Goal: Navigation & Orientation: Find specific page/section

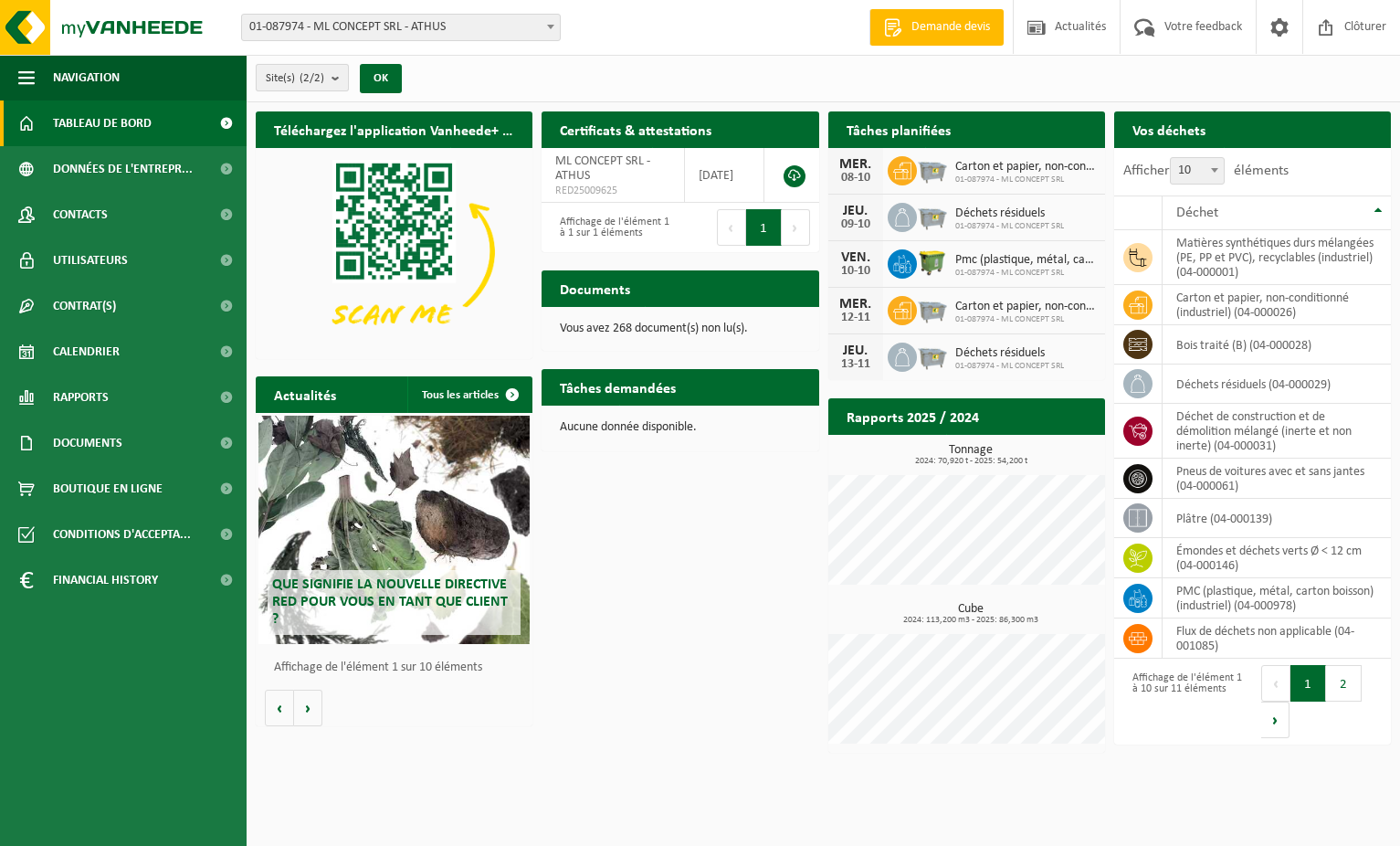
click at [337, 76] on b "submit" at bounding box center [339, 78] width 17 height 26
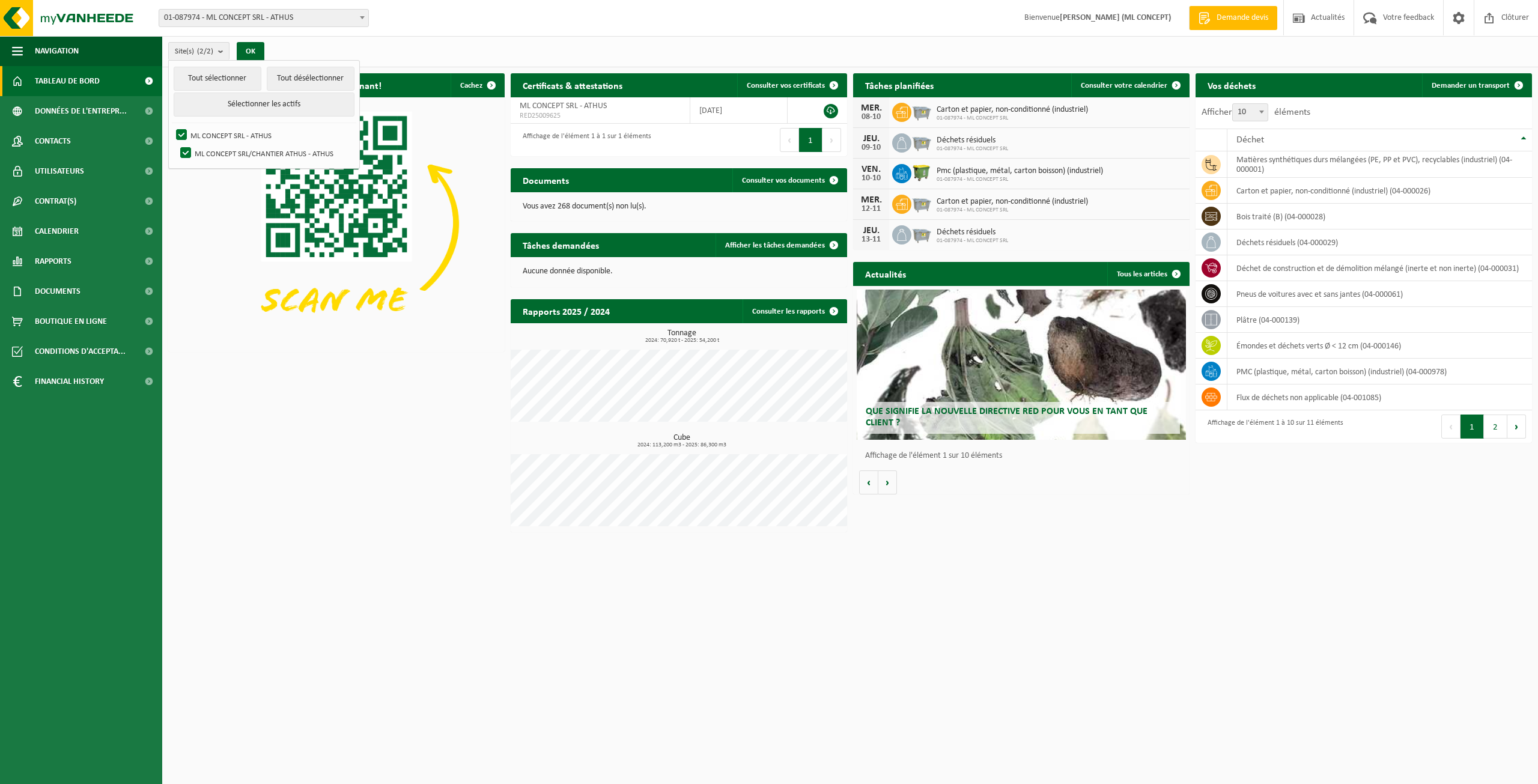
click at [100, 81] on link "Tableau de bord" at bounding box center [81, 81] width 162 height 30
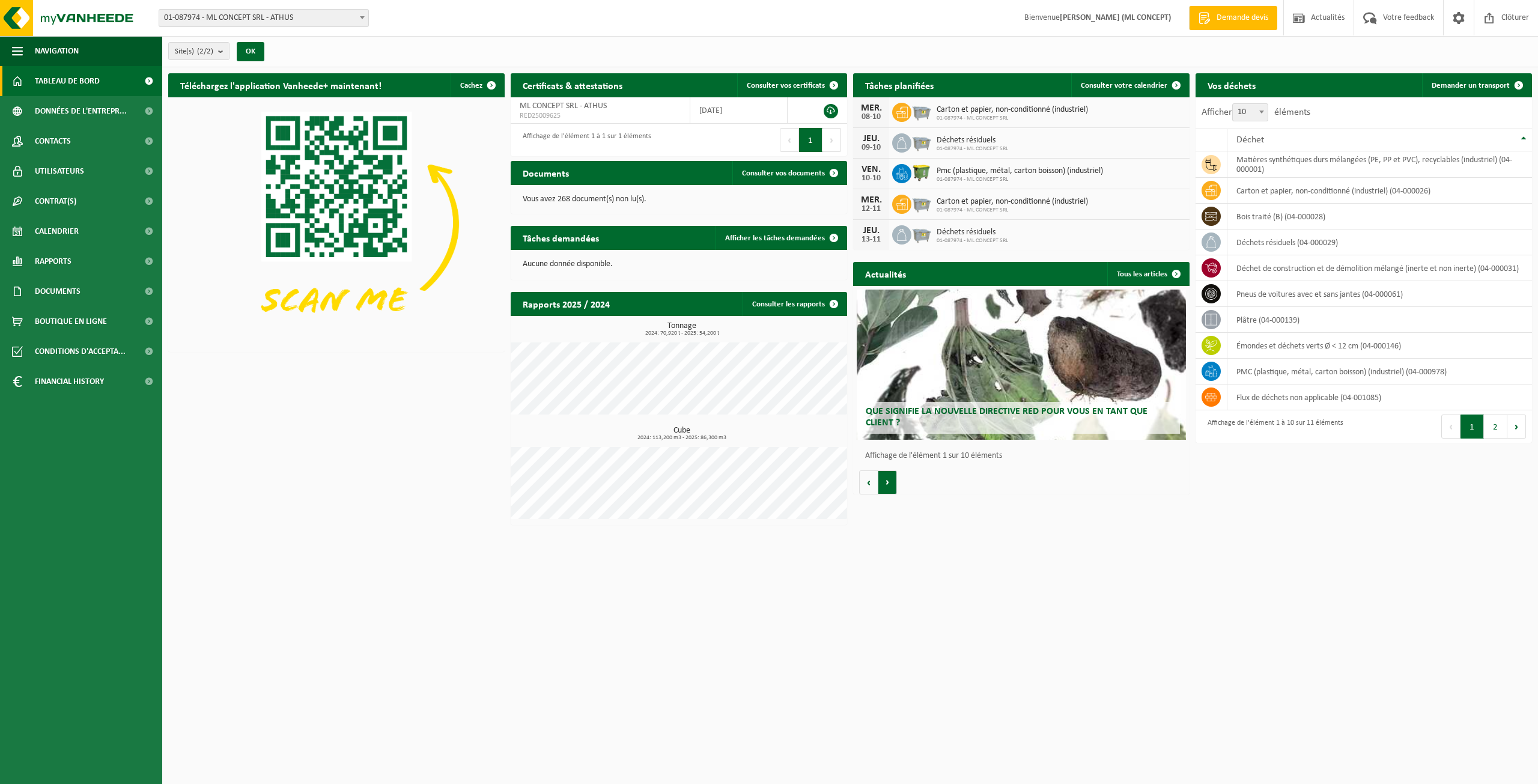
click at [893, 483] on button "Volgende" at bounding box center [888, 482] width 19 height 24
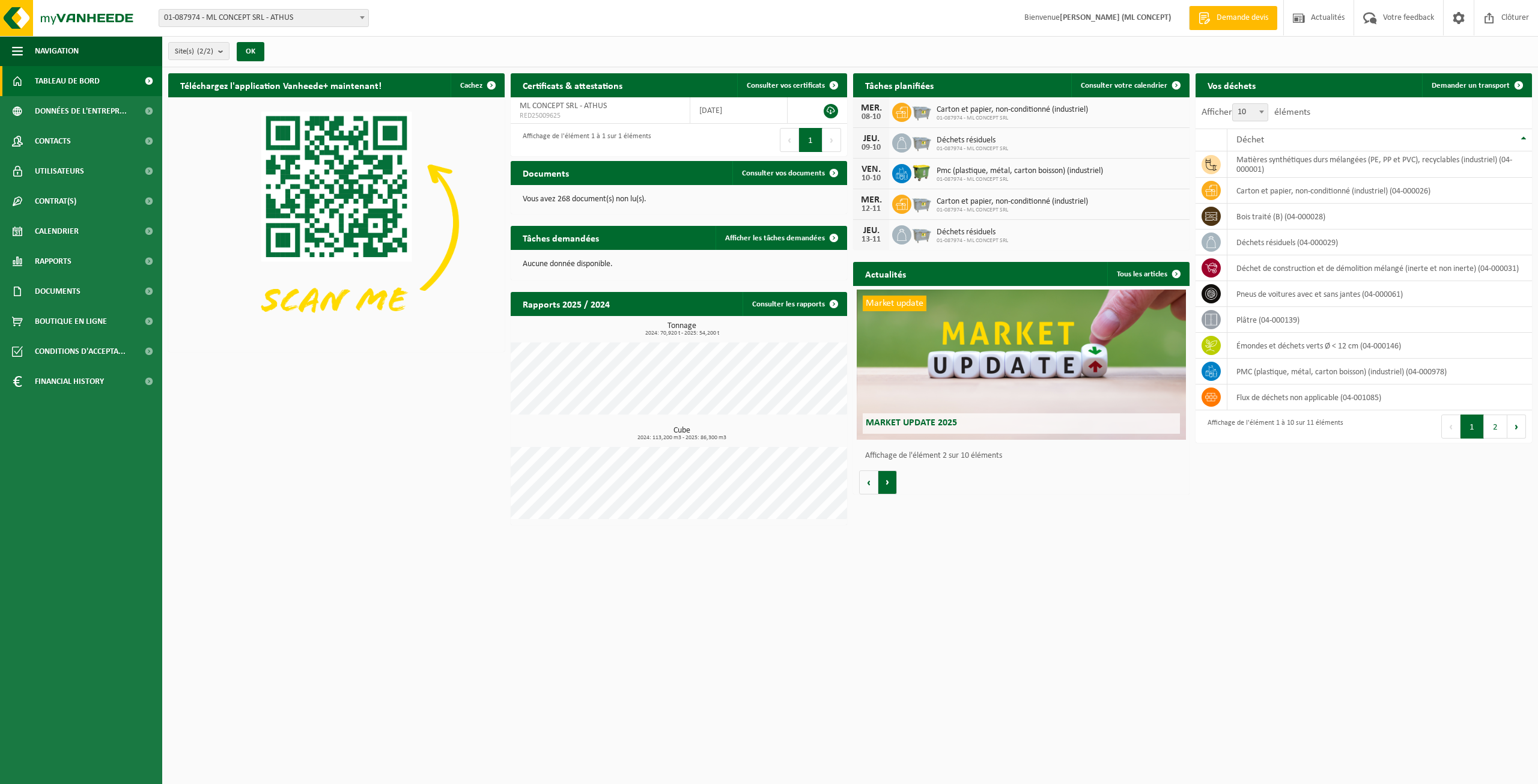
click at [893, 483] on button "Volgende" at bounding box center [888, 482] width 19 height 24
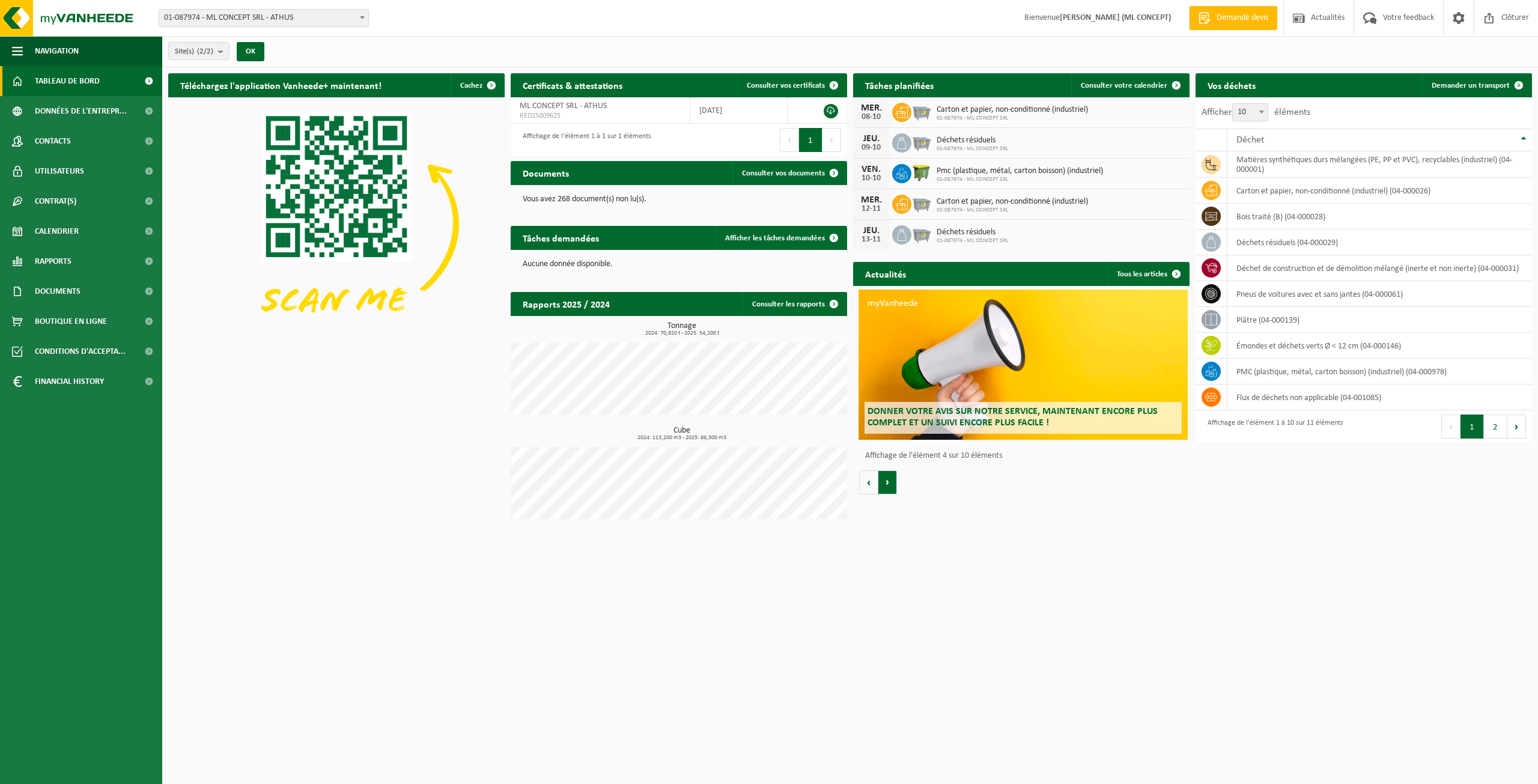
click at [893, 483] on button "Volgende" at bounding box center [888, 482] width 19 height 24
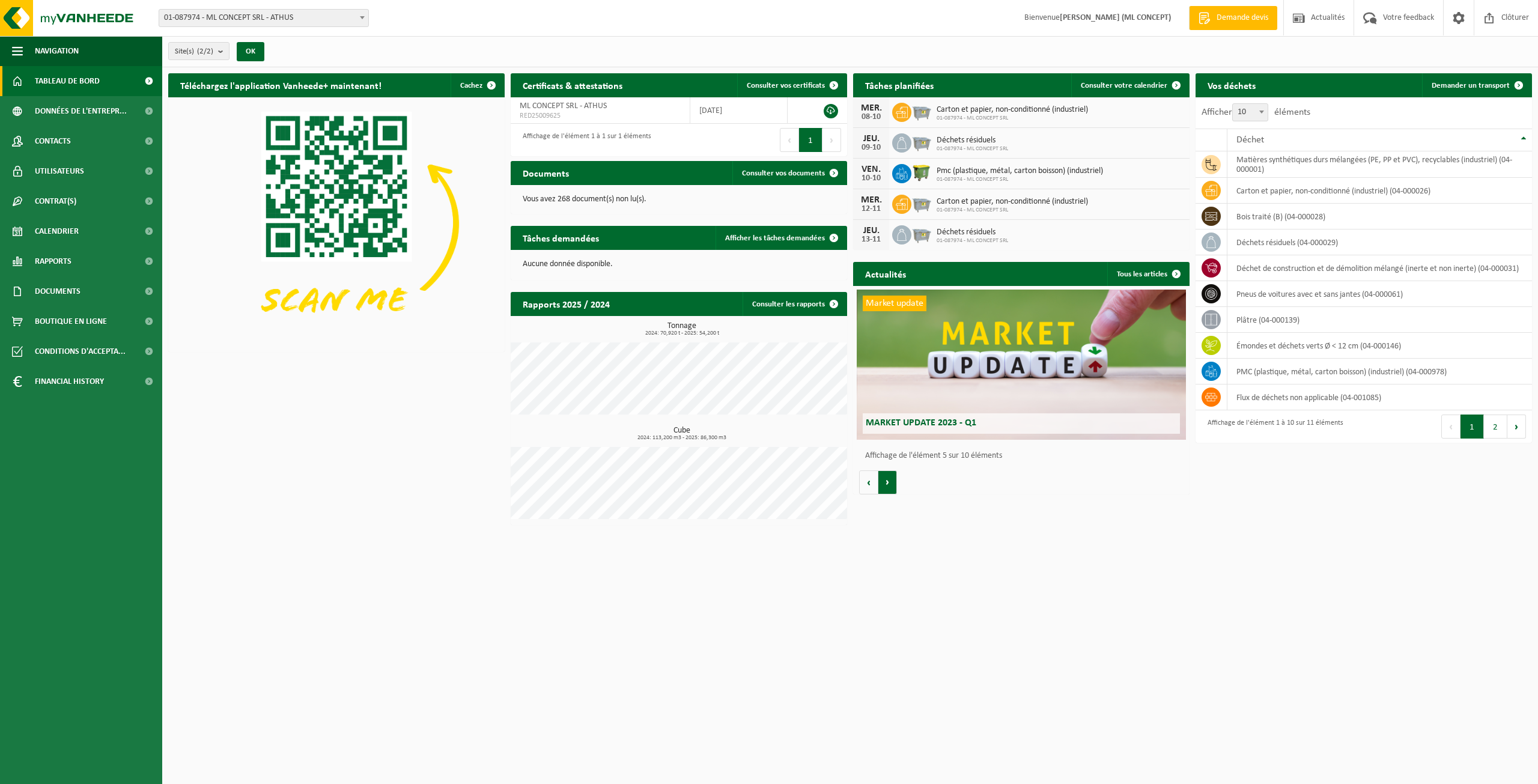
click at [893, 483] on button "Volgende" at bounding box center [888, 482] width 19 height 24
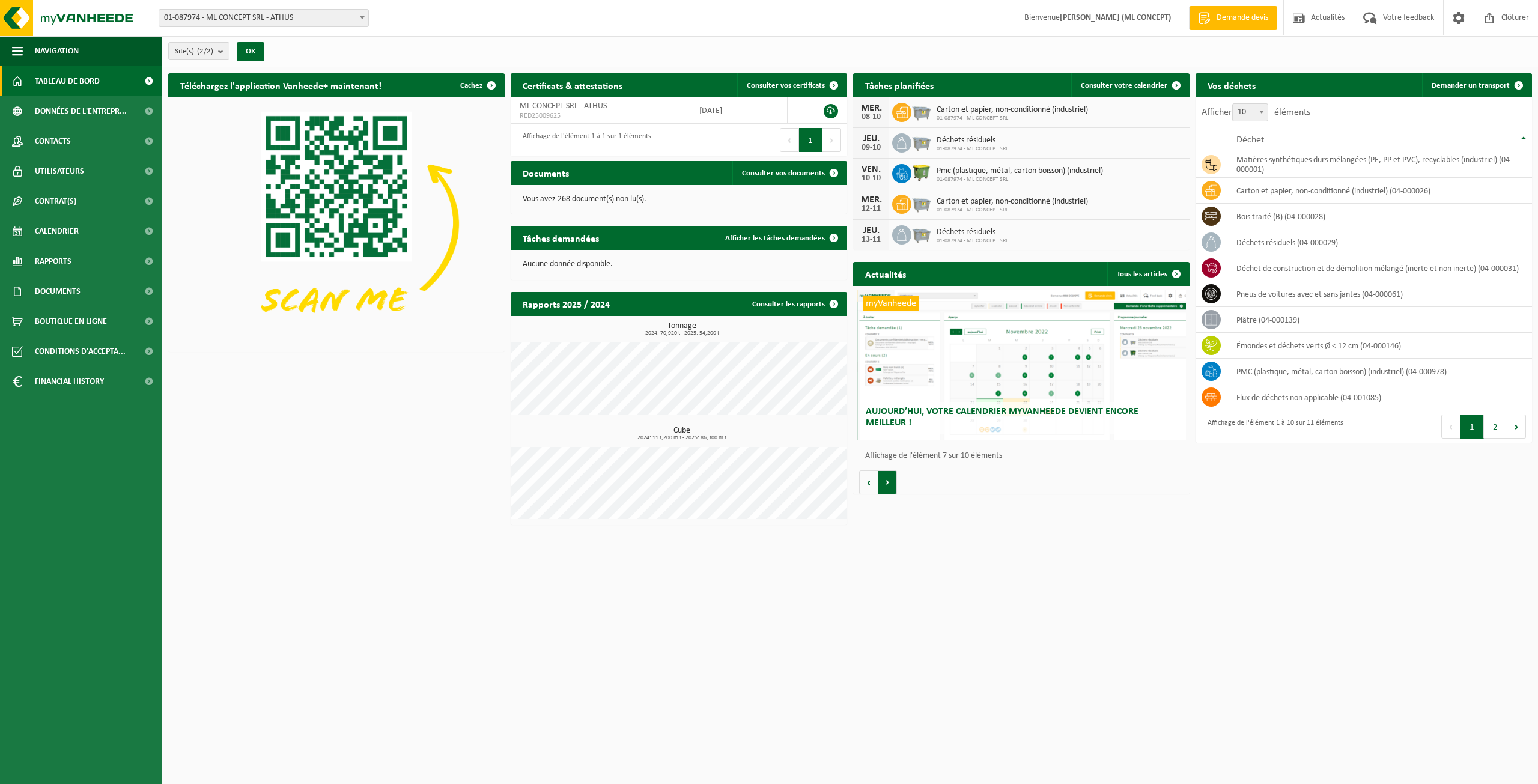
click at [893, 483] on button "Volgende" at bounding box center [888, 482] width 19 height 24
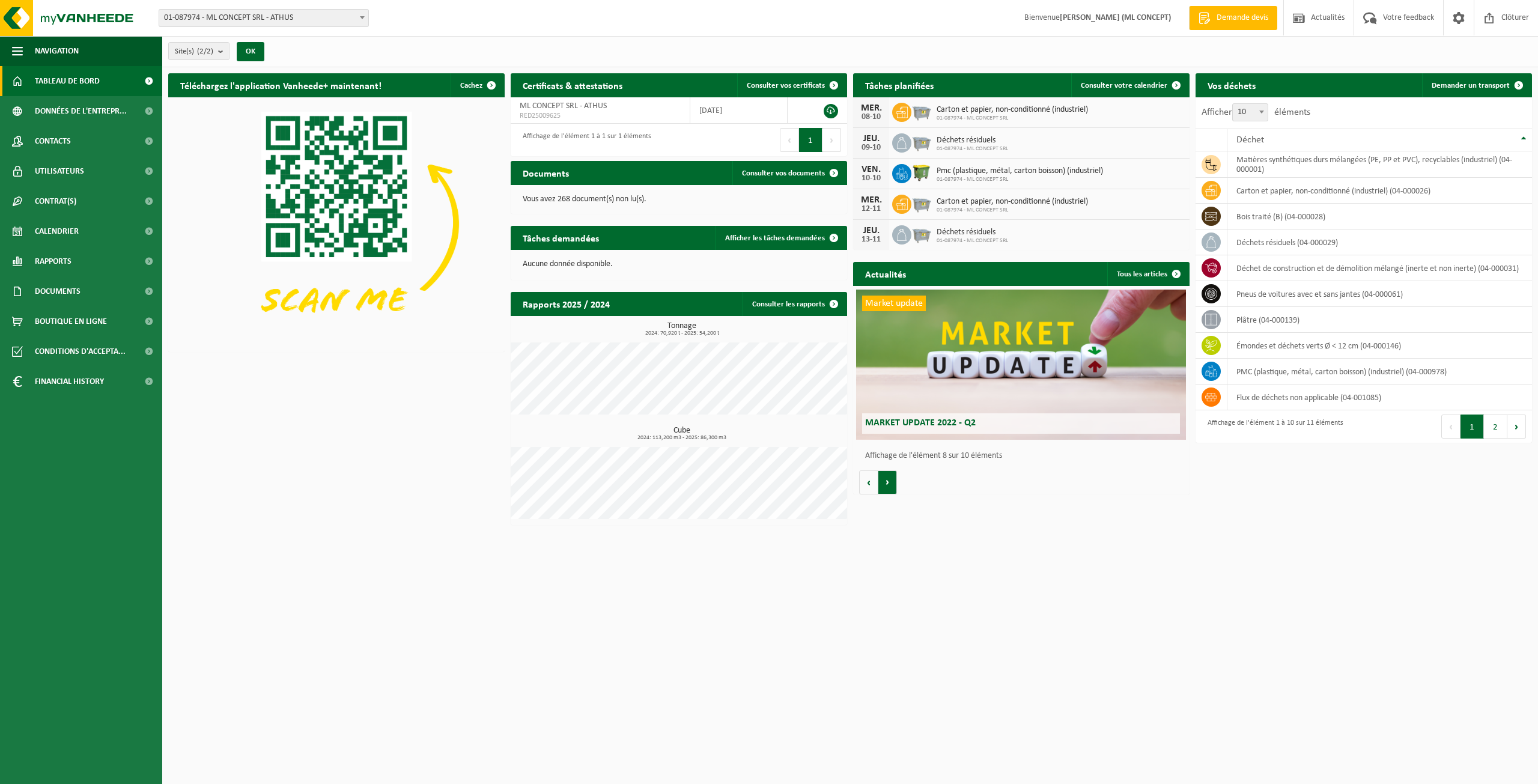
click at [893, 483] on button "Volgende" at bounding box center [888, 482] width 19 height 24
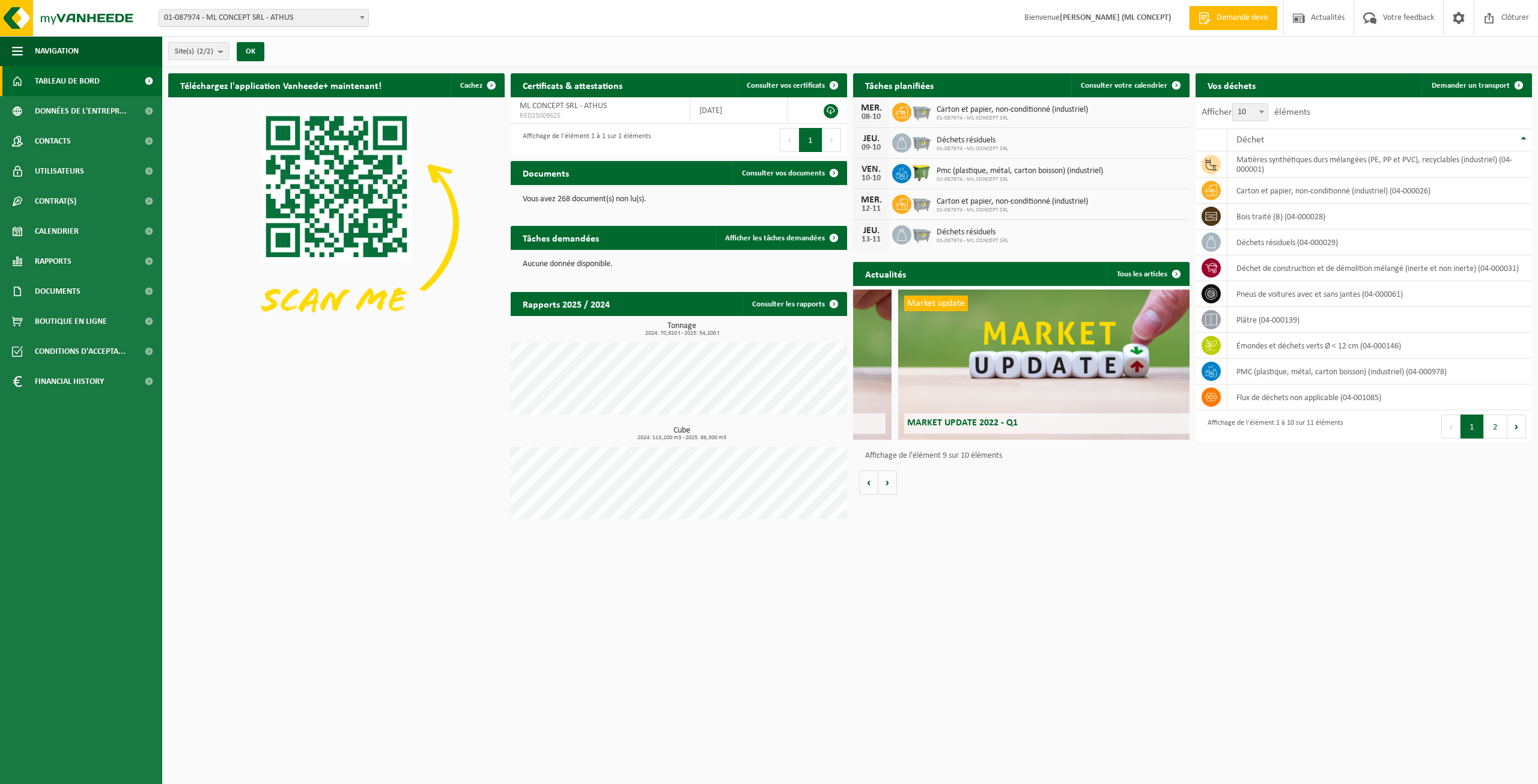
scroll to position [0, 2692]
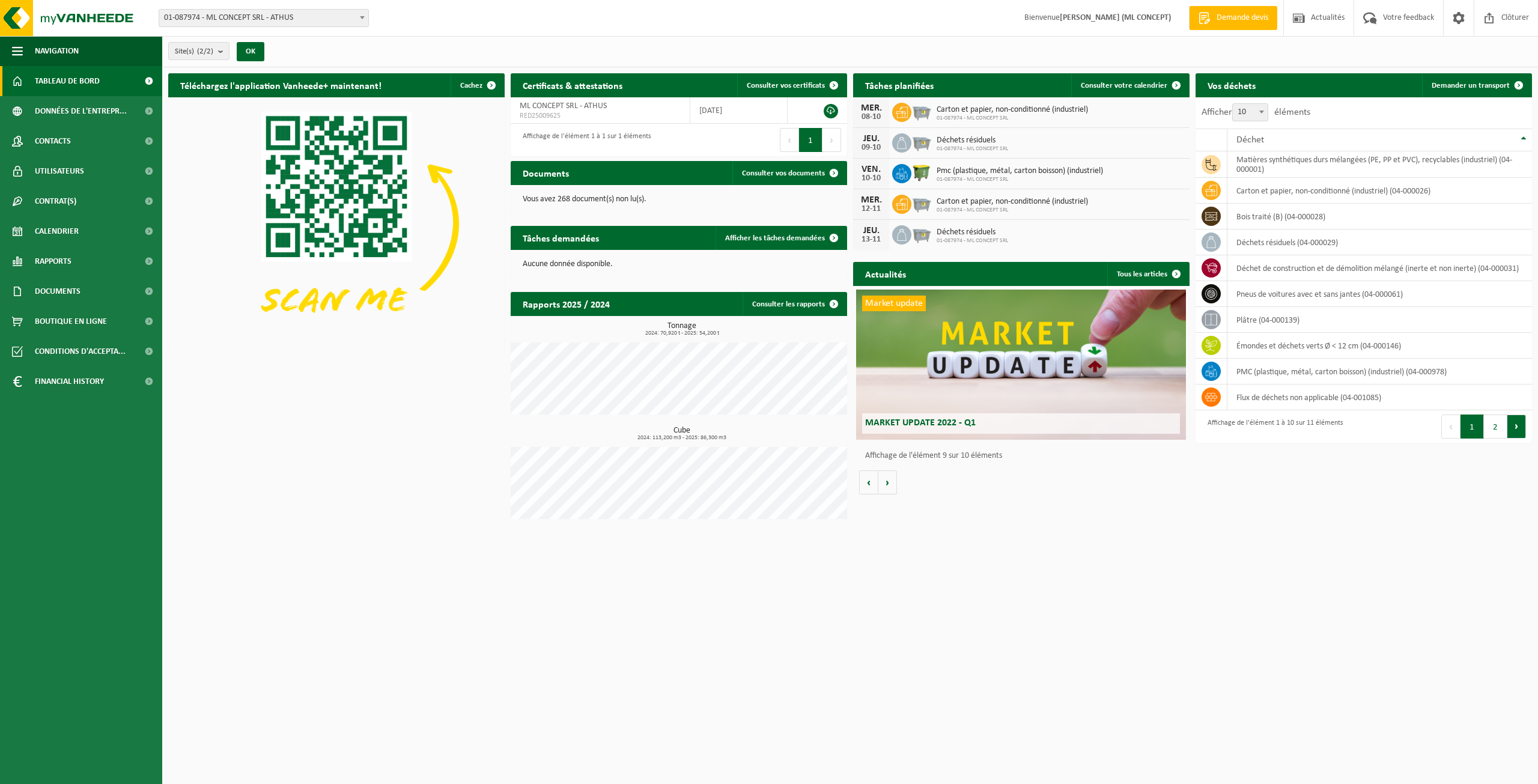
click at [1517, 424] on button "Suivant" at bounding box center [1517, 426] width 19 height 24
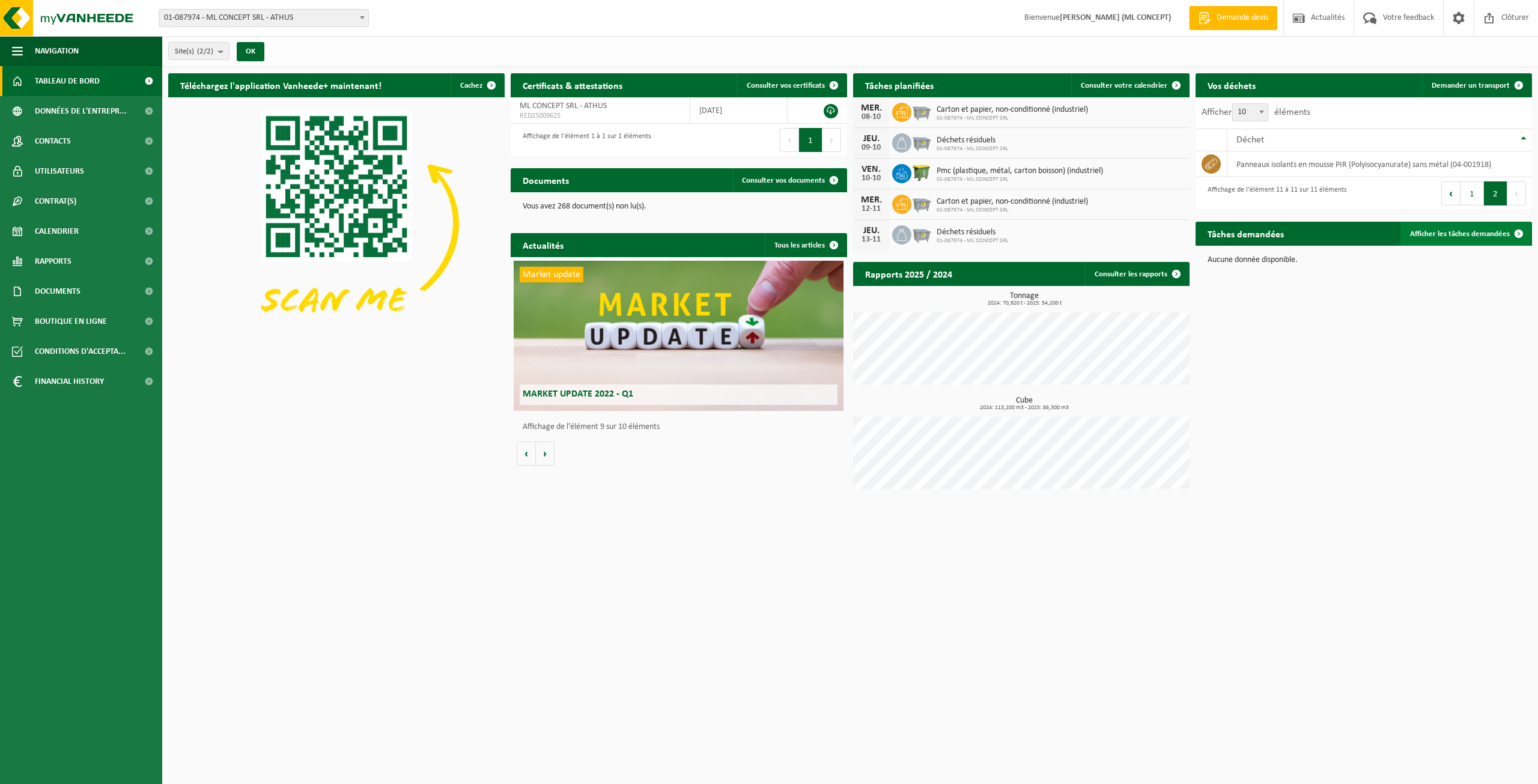
click at [1514, 231] on span at bounding box center [1519, 233] width 24 height 24
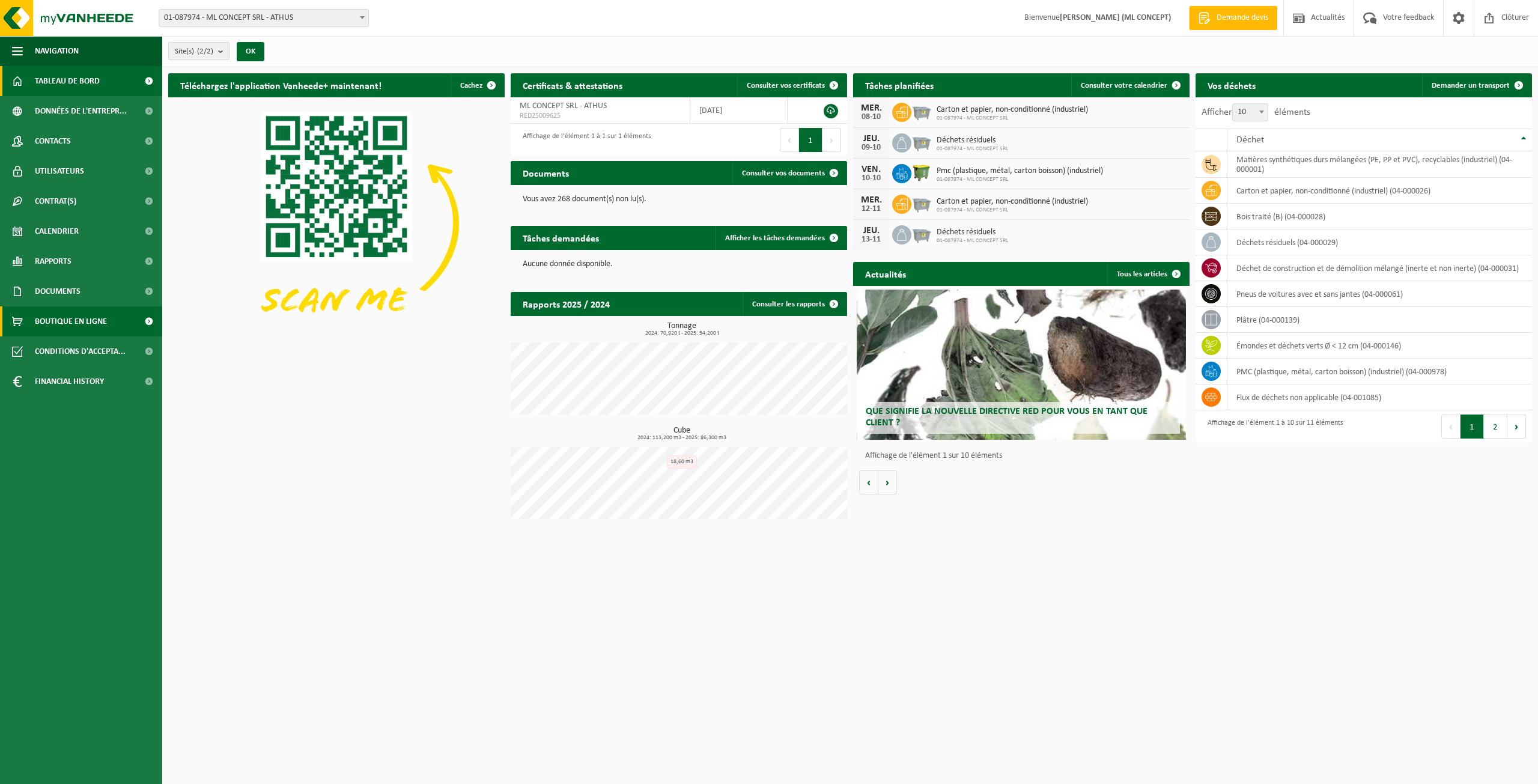
click at [59, 323] on span "Boutique en ligne" at bounding box center [71, 321] width 72 height 30
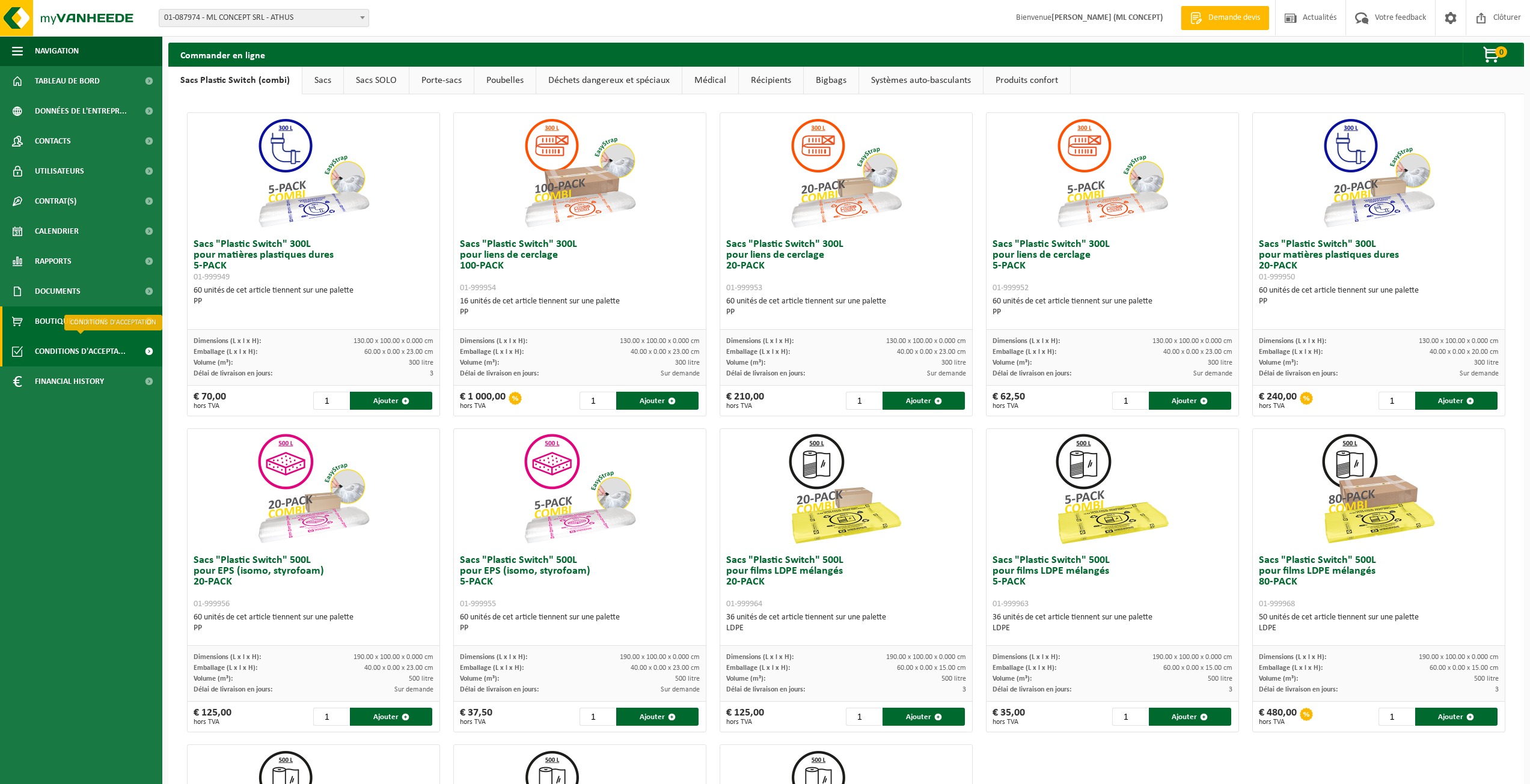
click at [87, 351] on span "Conditions d'accepta..." at bounding box center [80, 352] width 91 height 30
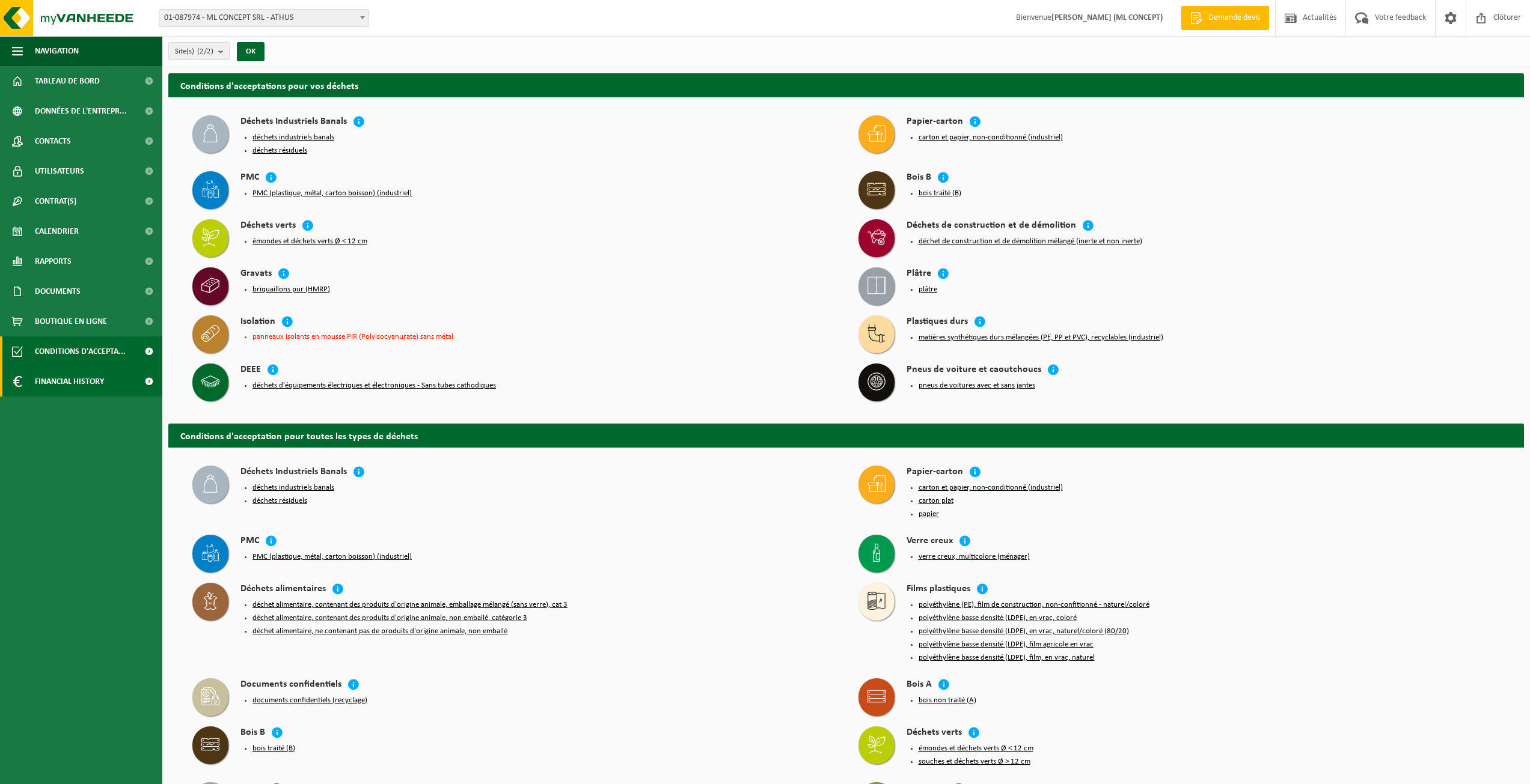
click at [51, 376] on span "Financial History" at bounding box center [69, 381] width 69 height 30
click at [89, 411] on span "Sous forme de graphique" at bounding box center [81, 411] width 89 height 23
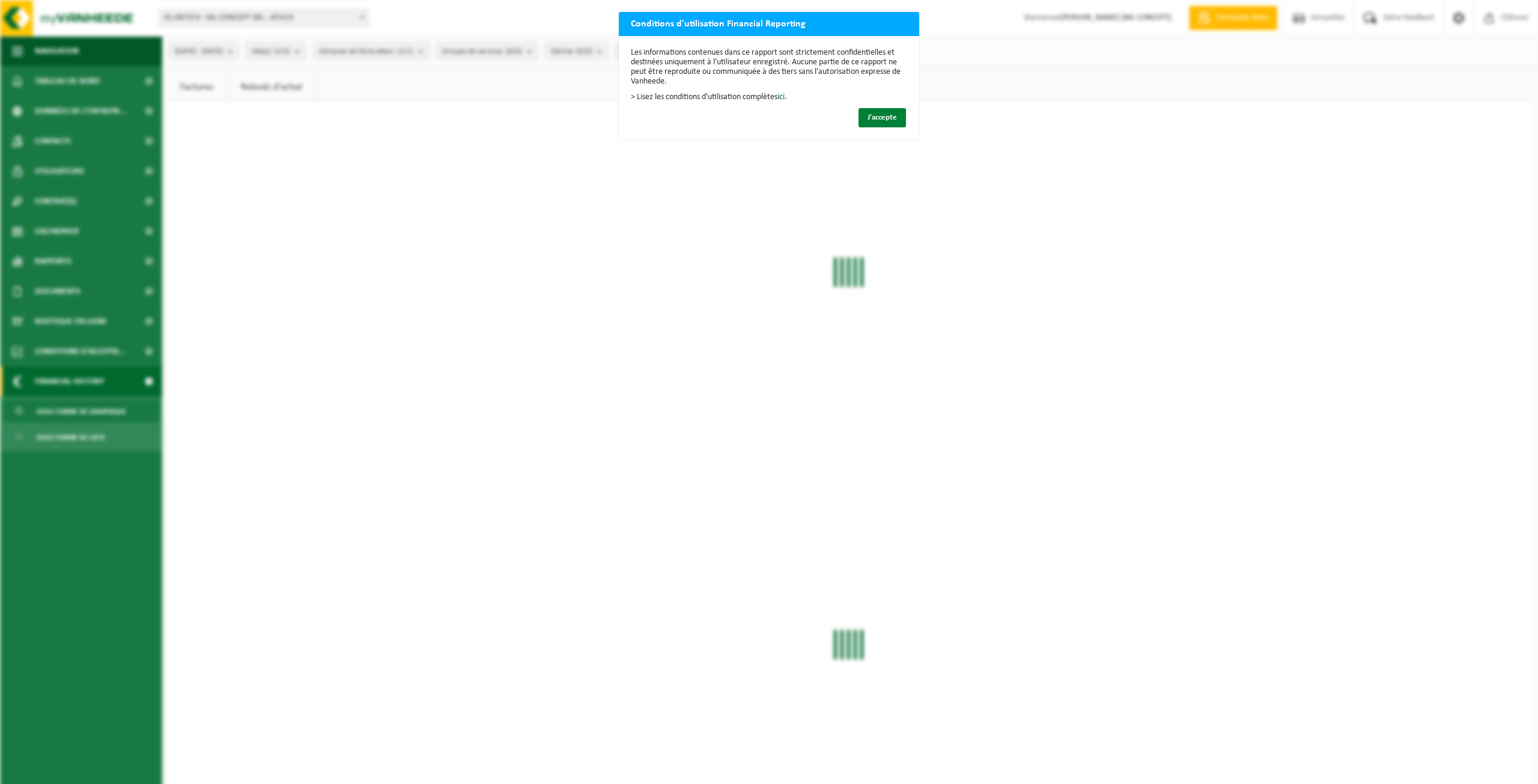
click at [878, 119] on span "J'accepte" at bounding box center [882, 118] width 30 height 8
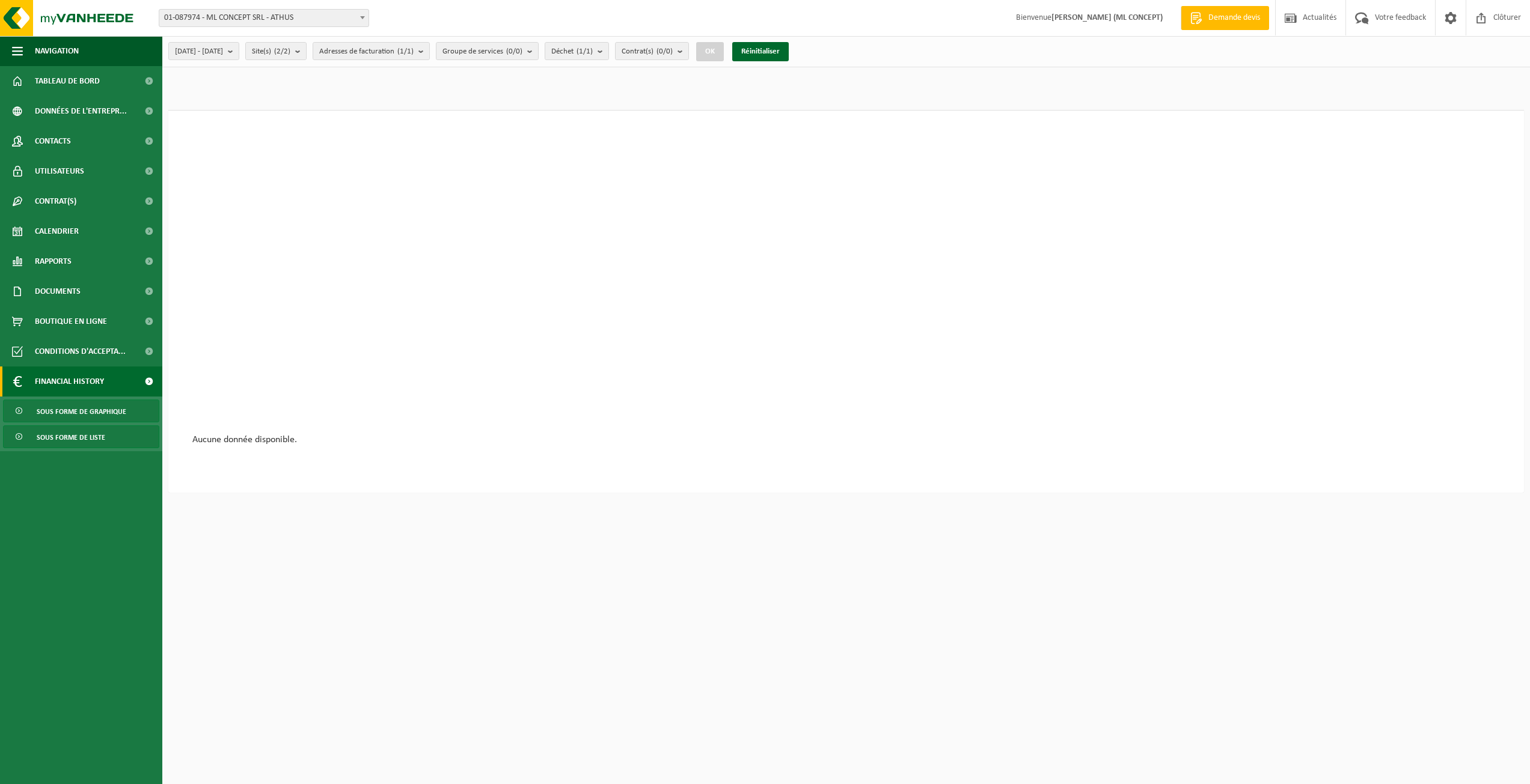
click at [92, 434] on span "Sous forme de liste" at bounding box center [71, 437] width 69 height 23
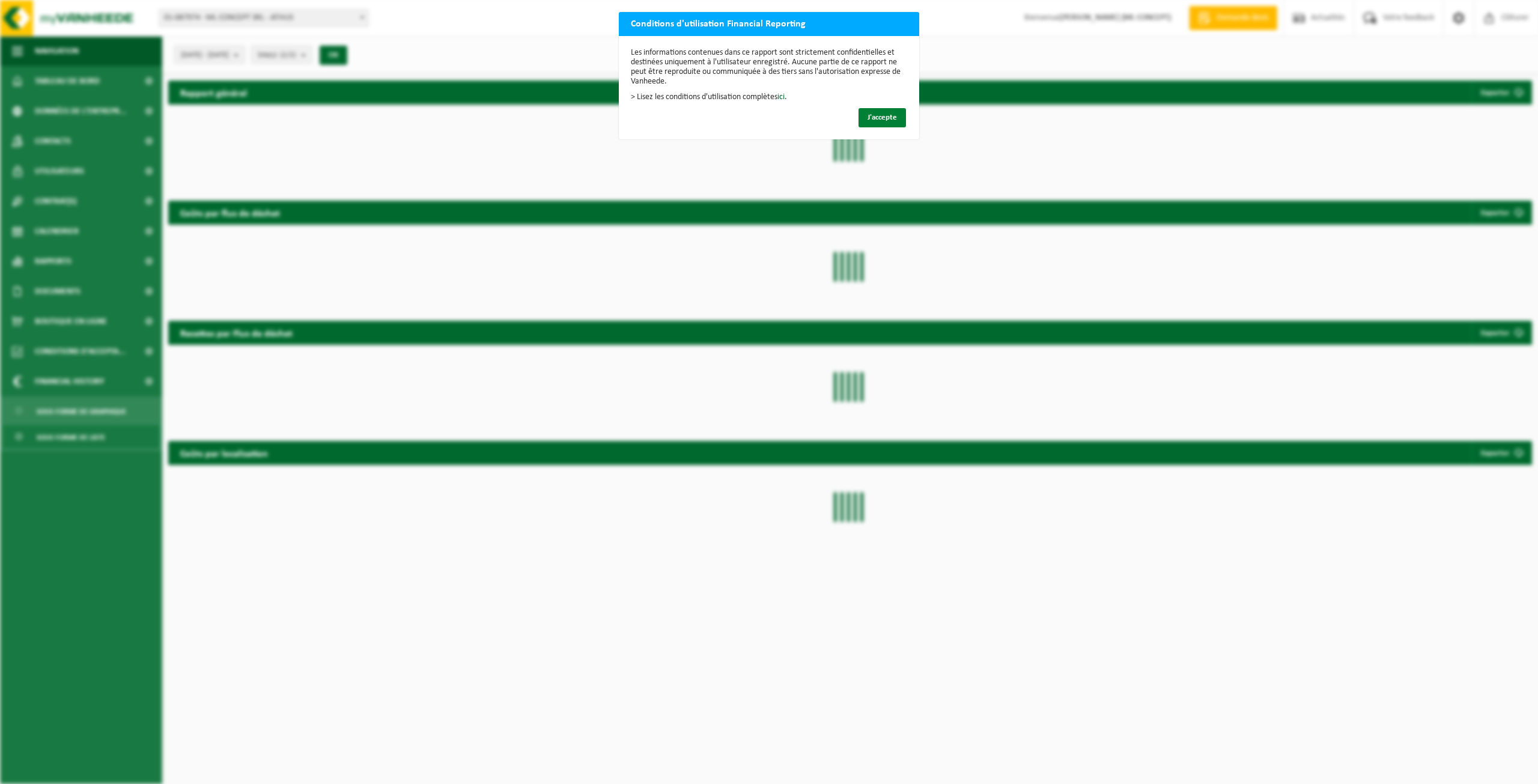
drag, startPoint x: 881, startPoint y: 116, endPoint x: 750, endPoint y: 146, distance: 134.4
click at [881, 115] on span "J'accepte" at bounding box center [882, 118] width 30 height 8
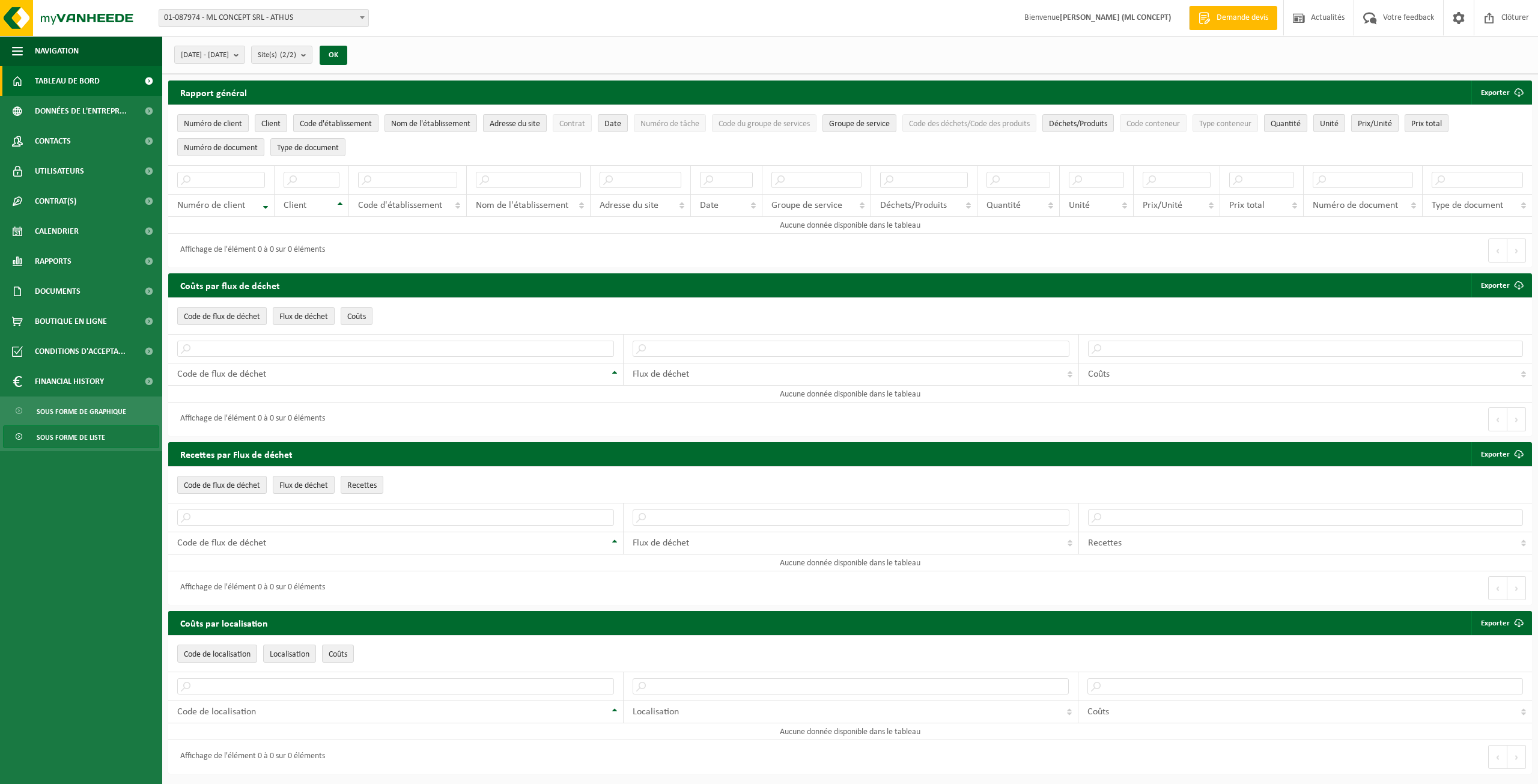
click at [67, 85] on span "Tableau de bord" at bounding box center [67, 81] width 65 height 30
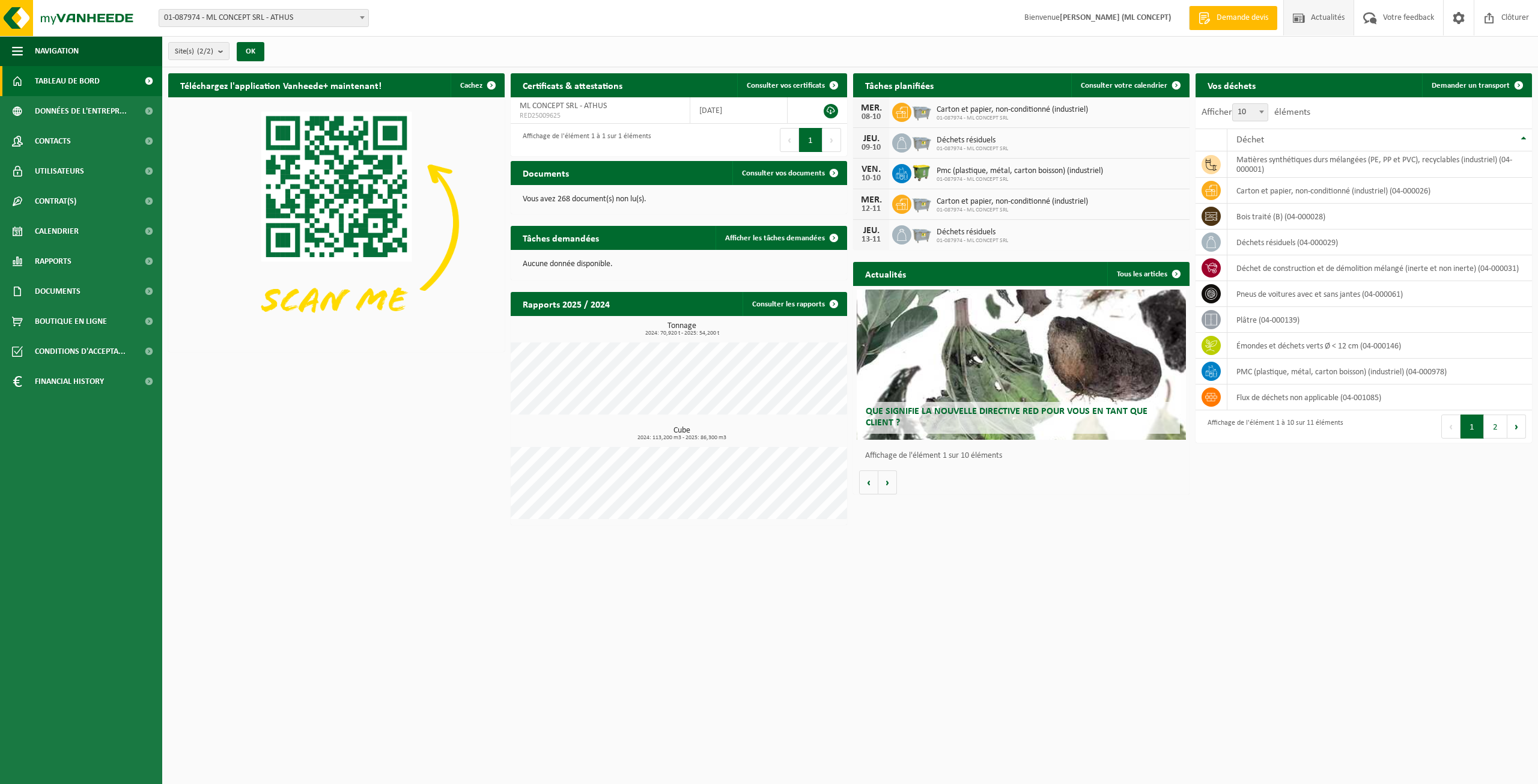
click at [1332, 16] on span "Actualités" at bounding box center [1327, 17] width 39 height 36
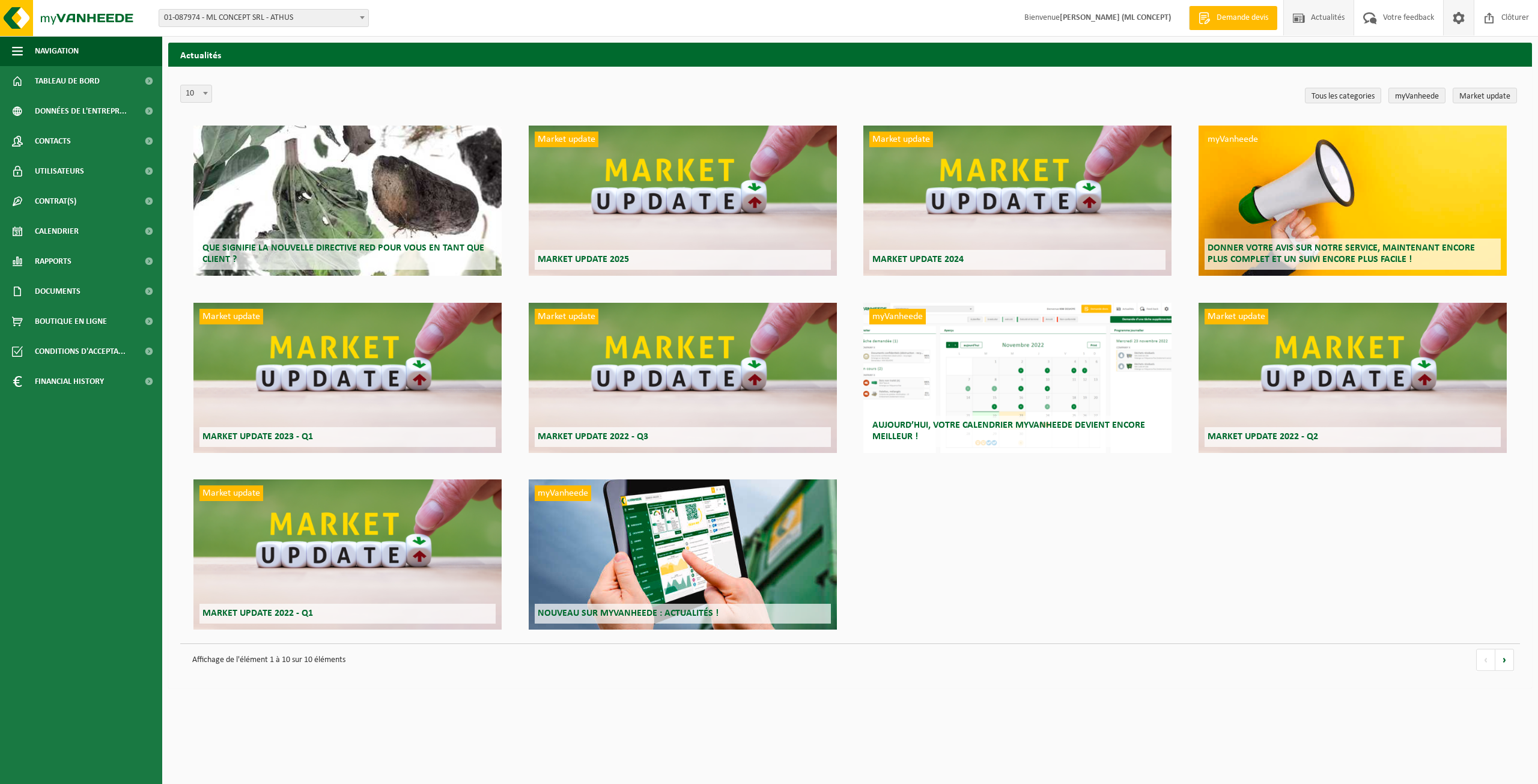
click at [1458, 18] on span at bounding box center [1459, 17] width 18 height 36
